Goal: Information Seeking & Learning: Learn about a topic

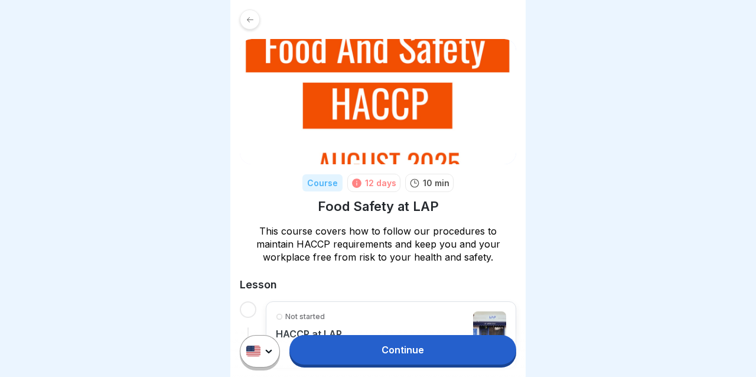
click at [257, 31] on div "Course 12 days 10 min Food Safety at LAP This course covers how to follow our p…" at bounding box center [377, 265] width 295 height 531
click at [254, 27] on div at bounding box center [250, 19] width 20 height 20
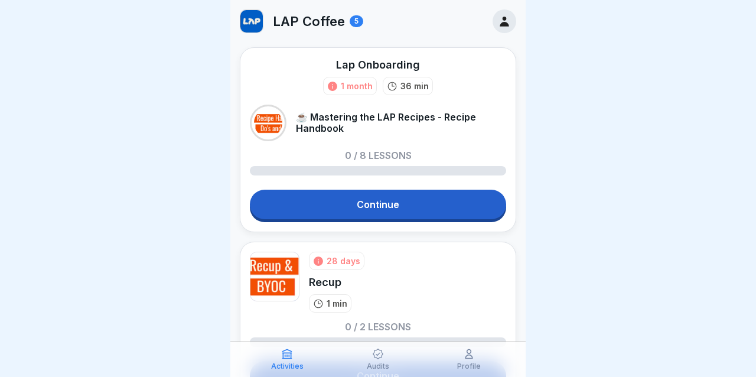
click at [299, 4] on div "LAP Coffee 5" at bounding box center [377, 21] width 295 height 43
click at [299, 15] on p "LAP Coffee" at bounding box center [309, 21] width 72 height 15
click at [501, 21] on icon at bounding box center [504, 21] width 13 height 13
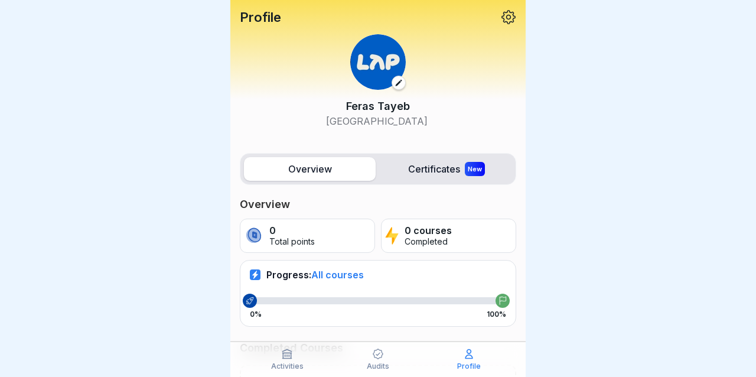
click at [403, 79] on button at bounding box center [398, 83] width 14 height 14
click at [507, 19] on icon at bounding box center [508, 16] width 15 height 15
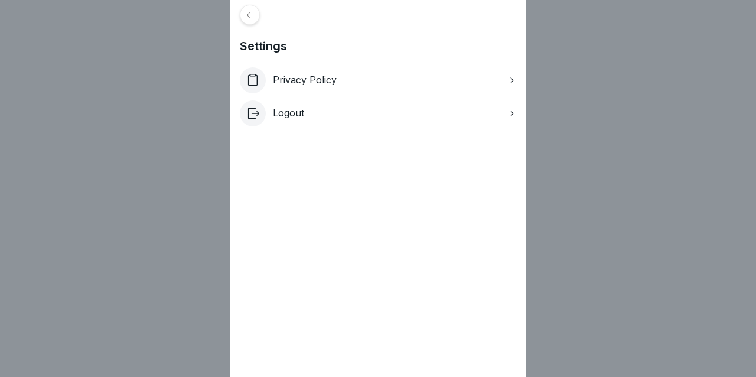
click at [478, 117] on div "Logout" at bounding box center [378, 113] width 276 height 26
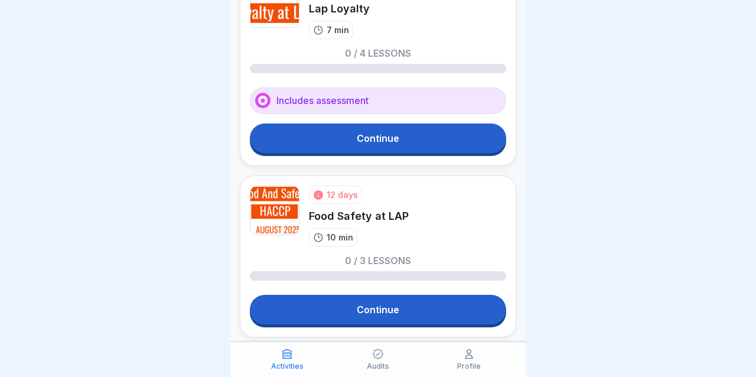
scroll to position [656, 0]
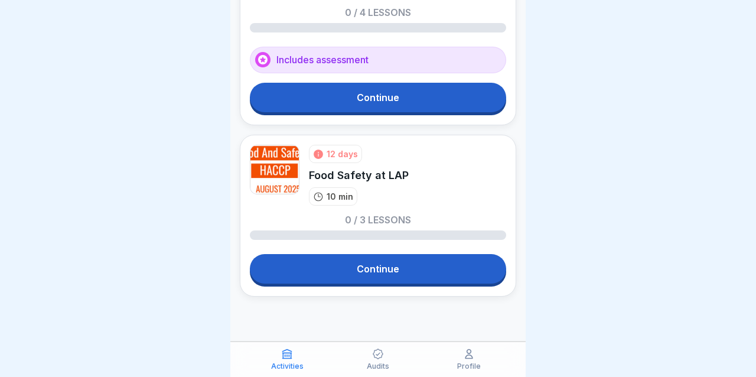
click at [410, 270] on link "Continue" at bounding box center [378, 269] width 256 height 30
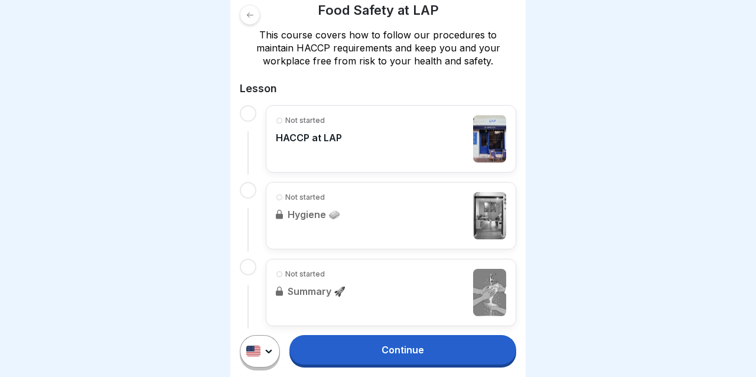
scroll to position [210, 0]
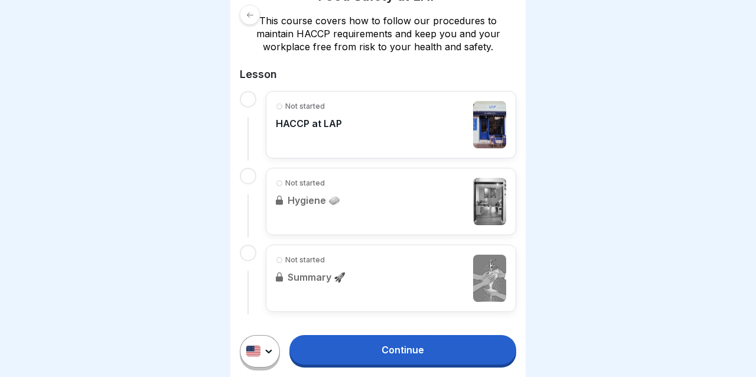
click at [399, 365] on div "Continue" at bounding box center [377, 350] width 295 height 51
click at [404, 347] on link "Continue" at bounding box center [402, 350] width 227 height 30
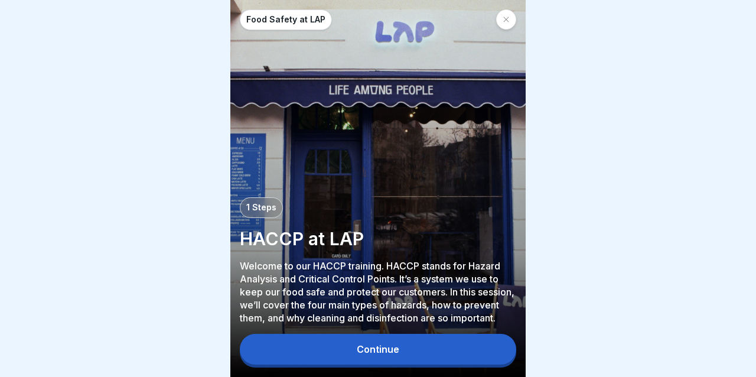
click at [422, 335] on div "Continue" at bounding box center [378, 351] width 276 height 34
click at [453, 358] on button "Continue" at bounding box center [378, 349] width 276 height 31
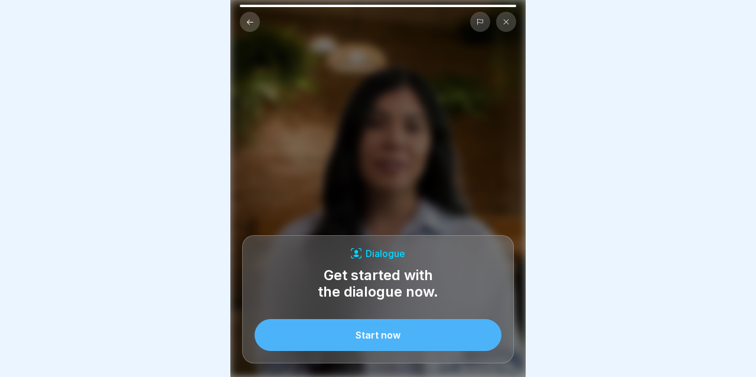
click at [426, 329] on button "Start now" at bounding box center [377, 335] width 247 height 32
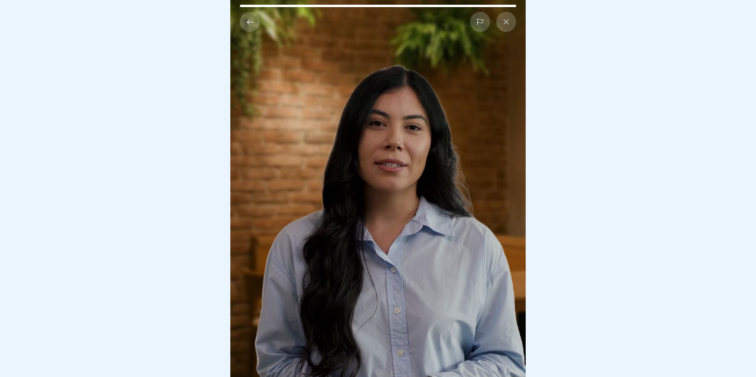
click at [502, 29] on button at bounding box center [506, 22] width 20 height 20
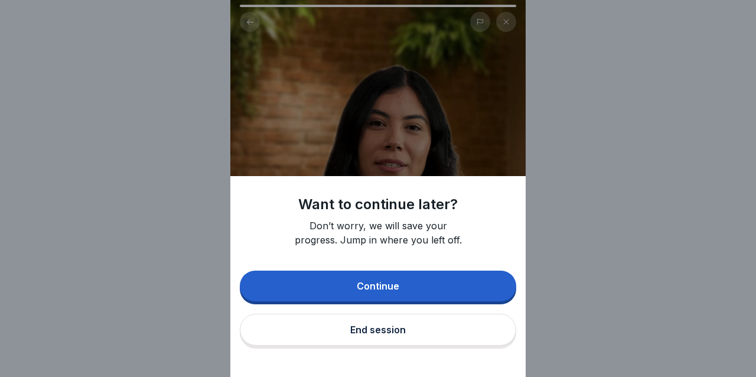
click at [396, 322] on button "End session" at bounding box center [378, 329] width 276 height 32
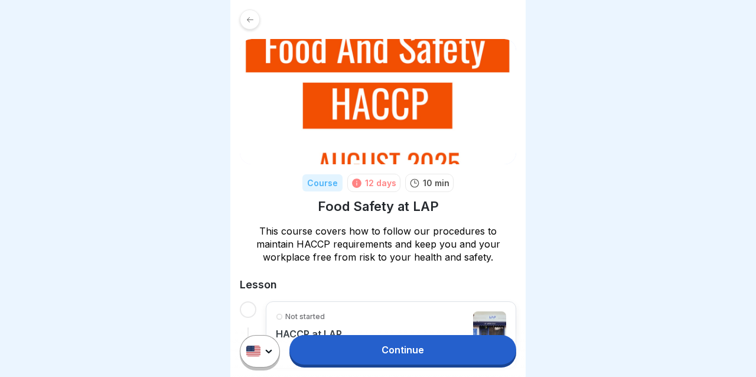
click at [246, 17] on icon at bounding box center [250, 19] width 9 height 9
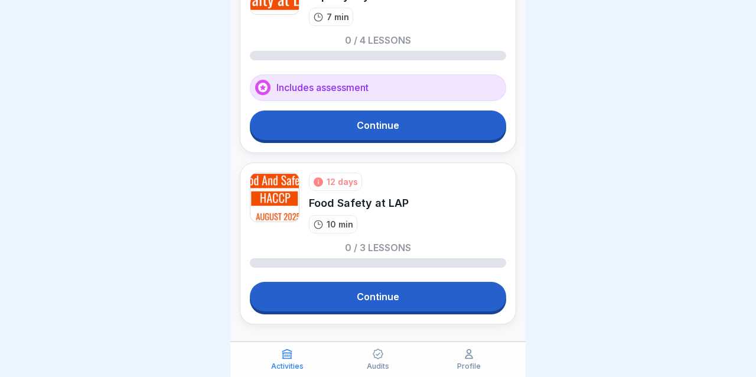
scroll to position [656, 0]
